Goal: Task Accomplishment & Management: Manage account settings

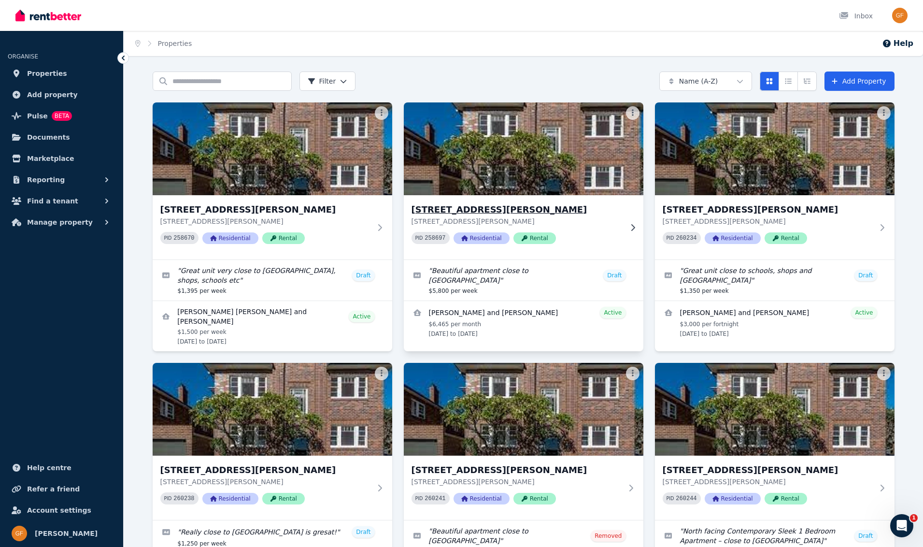
click at [481, 239] on span "Residential" at bounding box center [482, 238] width 56 height 12
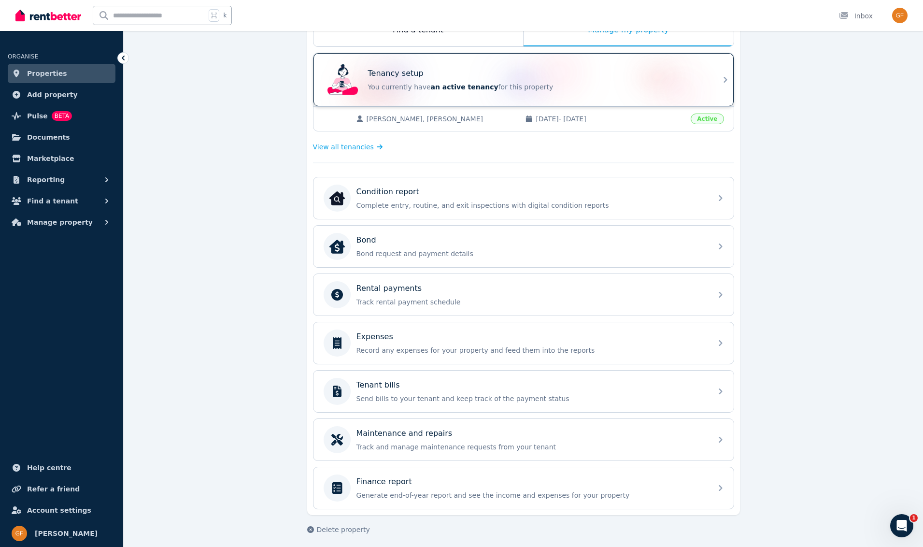
scroll to position [180, 0]
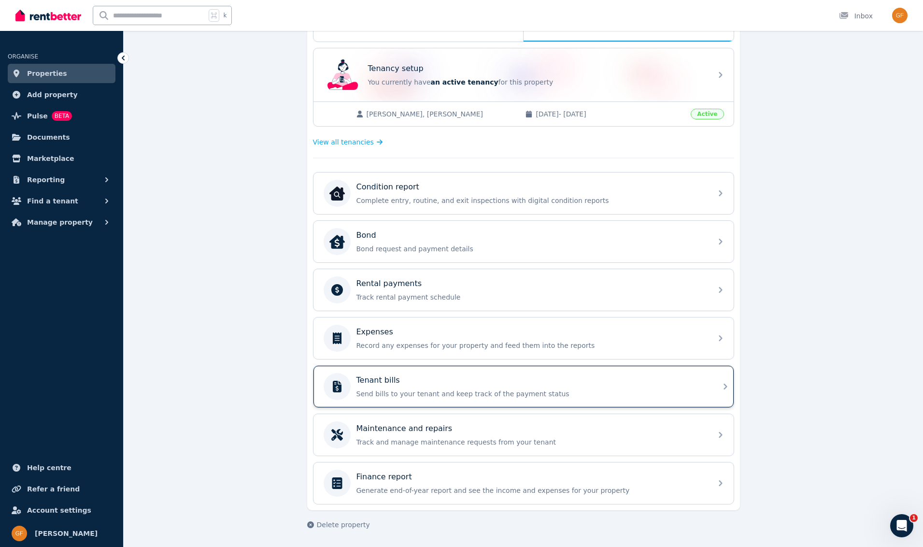
click at [423, 387] on div "Tenant bills Send bills to your tenant and keep track of the payment status" at bounding box center [532, 386] width 350 height 24
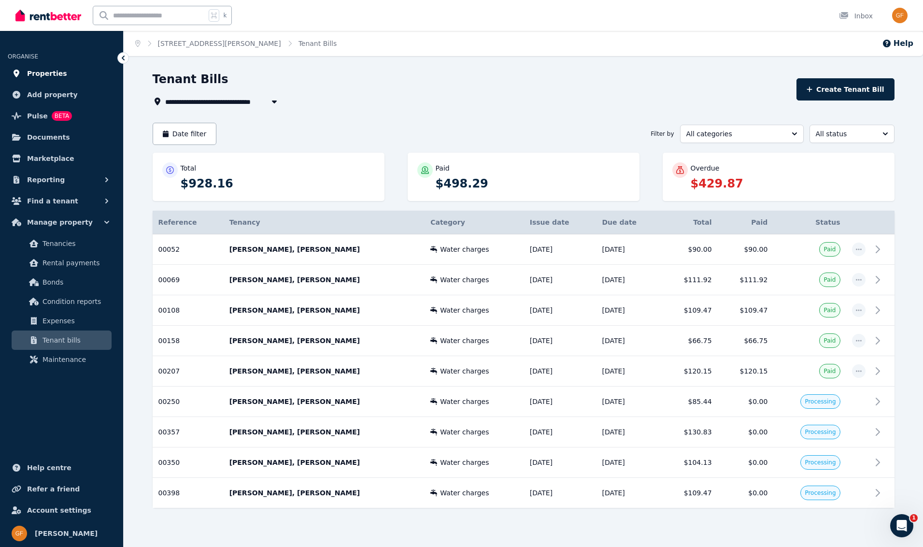
click at [53, 74] on span "Properties" at bounding box center [47, 74] width 40 height 12
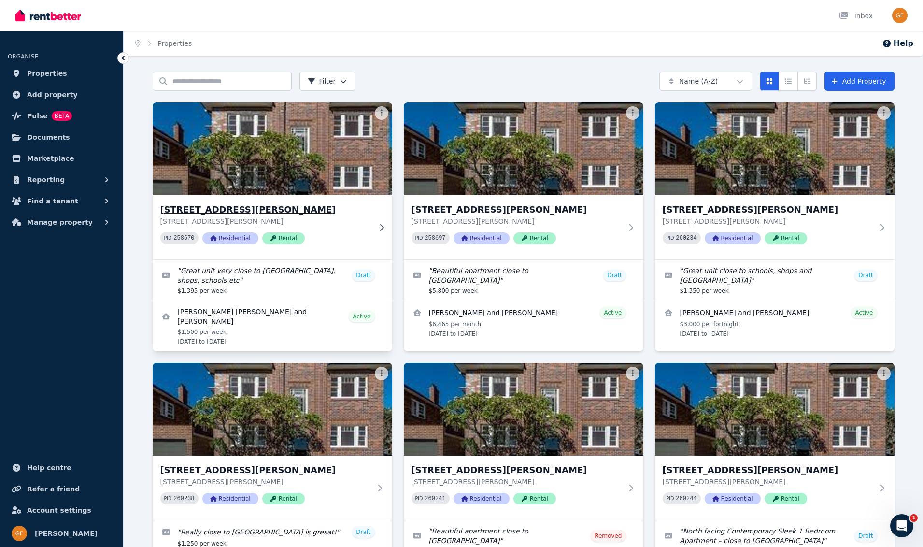
click at [231, 236] on span "Residential" at bounding box center [230, 238] width 56 height 12
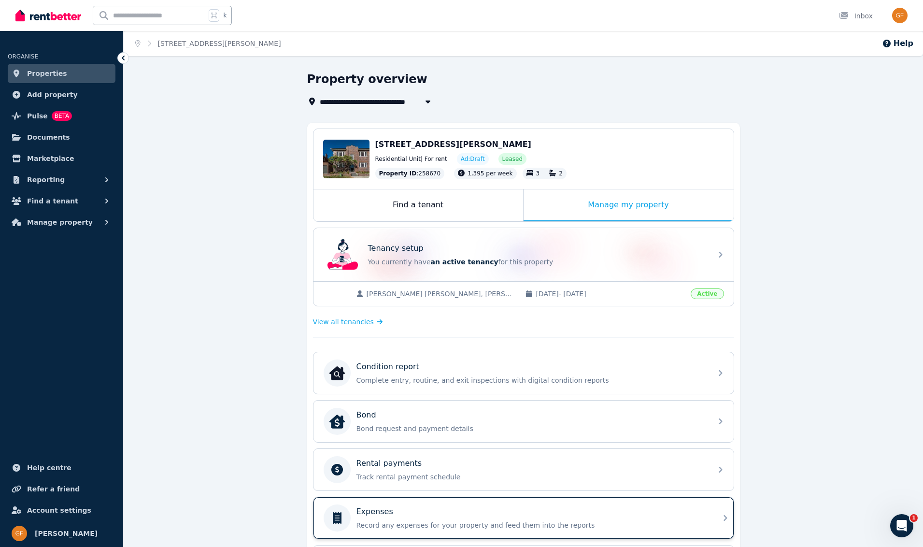
scroll to position [180, 0]
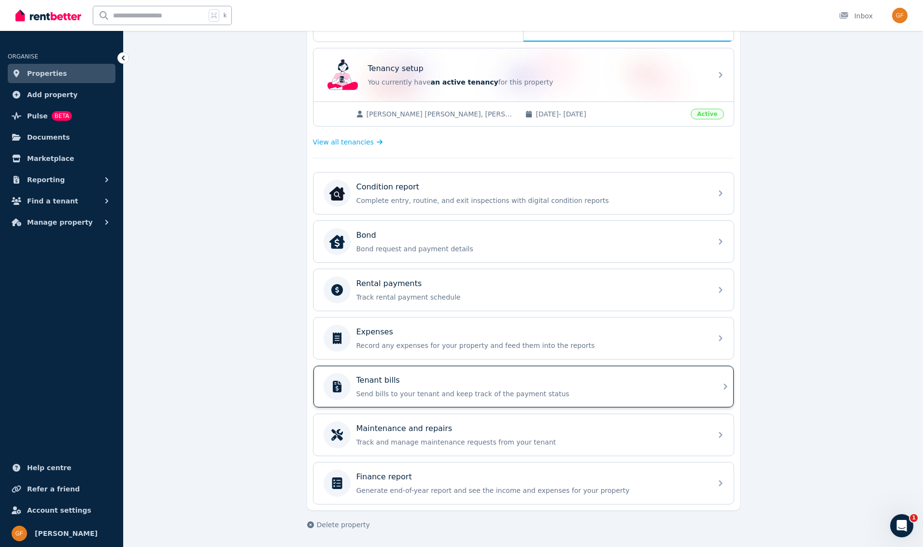
click at [410, 384] on div "Tenant bills" at bounding box center [532, 380] width 350 height 12
